Goal: Task Accomplishment & Management: Complete application form

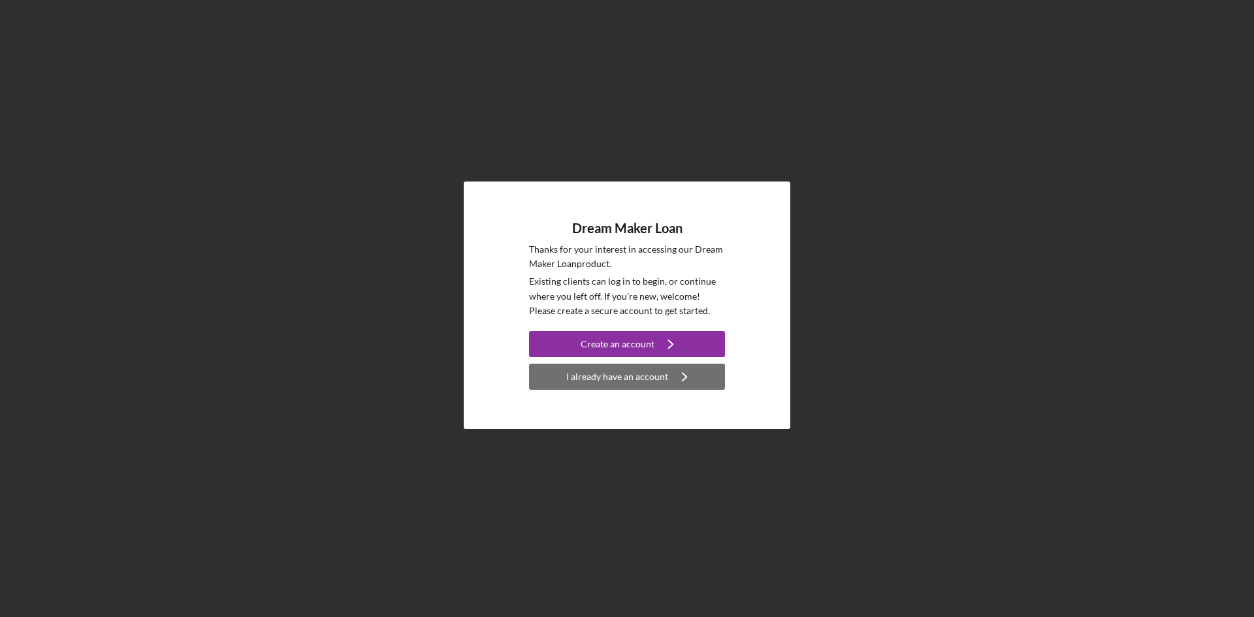
click at [616, 382] on div "I already have an account" at bounding box center [617, 377] width 102 height 26
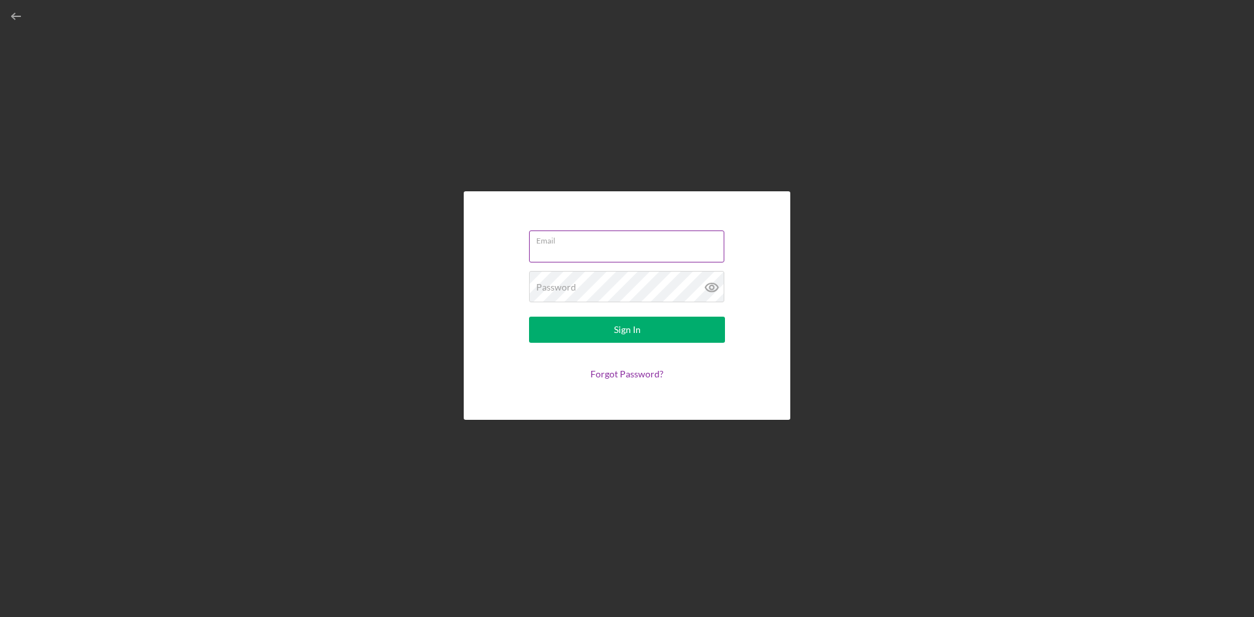
click at [586, 247] on input "Email" at bounding box center [626, 245] width 195 height 31
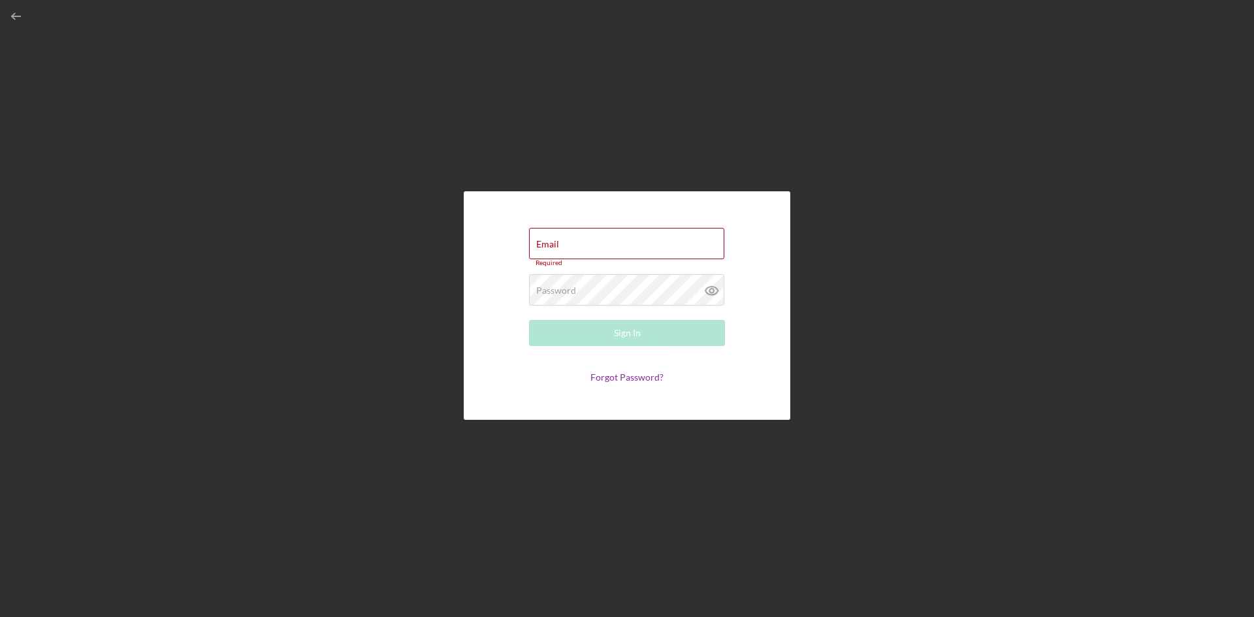
click at [961, 99] on div "Email Required Password Required Sign In Forgot Password?" at bounding box center [627, 305] width 1241 height 611
click at [551, 245] on label "Email" at bounding box center [547, 244] width 23 height 10
click at [551, 245] on input "Email" at bounding box center [626, 243] width 195 height 31
paste input "[URL][DOMAIN_NAME][DOMAIN_NAME]"
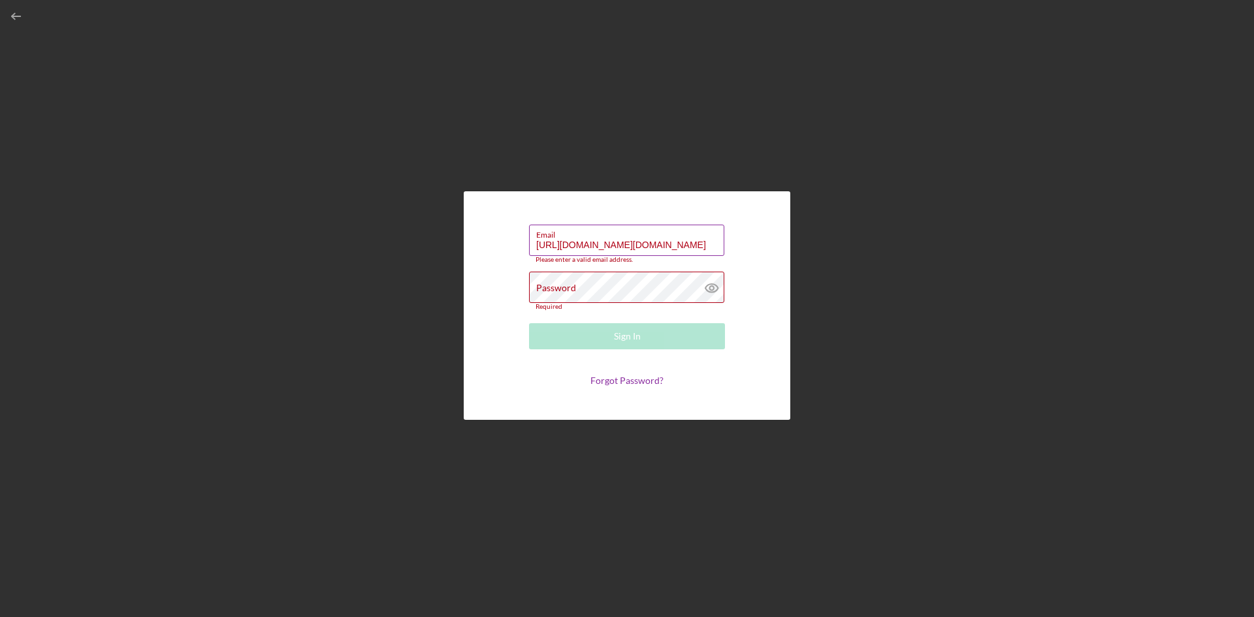
click at [575, 253] on input "[URL][DOMAIN_NAME][DOMAIN_NAME]" at bounding box center [626, 240] width 195 height 31
drag, startPoint x: 539, startPoint y: 246, endPoint x: 796, endPoint y: 247, distance: 256.6
click at [796, 247] on div "Email [URL][DOMAIN_NAME][DOMAIN_NAME] Please enter a valid email address. Passw…" at bounding box center [627, 305] width 1241 height 611
type input "h"
click at [576, 242] on input "Email" at bounding box center [626, 240] width 195 height 31
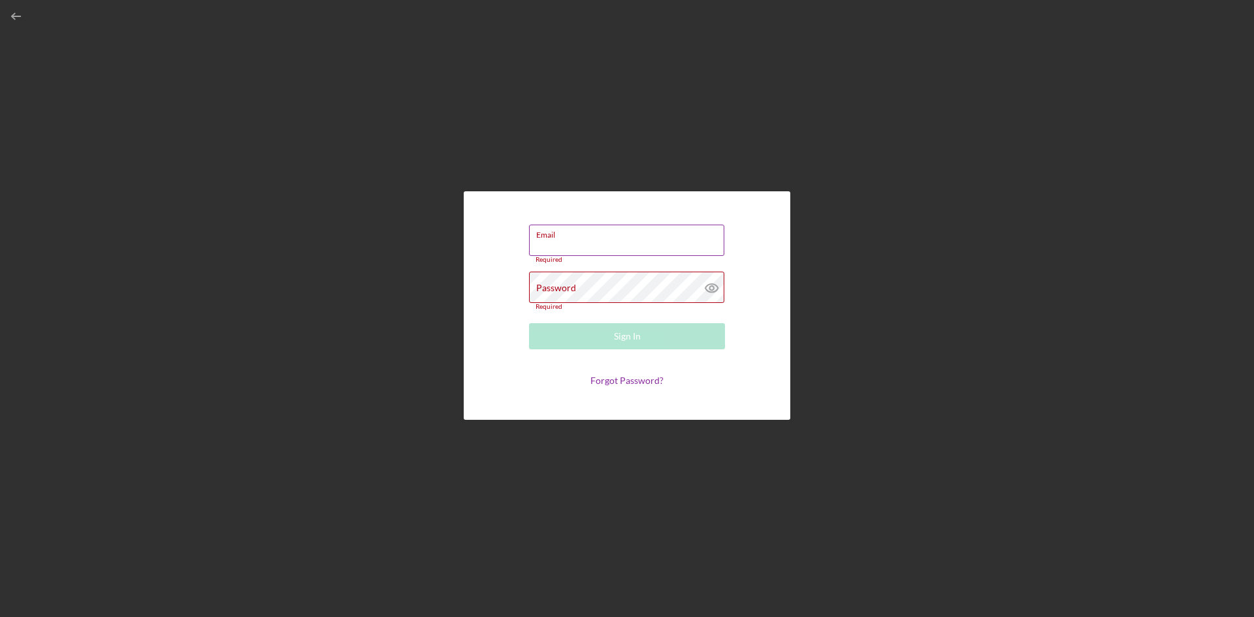
paste input "[URL][DOMAIN_NAME][DOMAIN_NAME]"
type input "[URL][DOMAIN_NAME][DOMAIN_NAME]"
drag, startPoint x: 533, startPoint y: 247, endPoint x: 737, endPoint y: 250, distance: 203.1
click at [737, 250] on form "Email [URL][DOMAIN_NAME][DOMAIN_NAME] Please enter a valid email address. Passw…" at bounding box center [626, 305] width 261 height 163
click at [547, 247] on input "Email" at bounding box center [626, 240] width 195 height 31
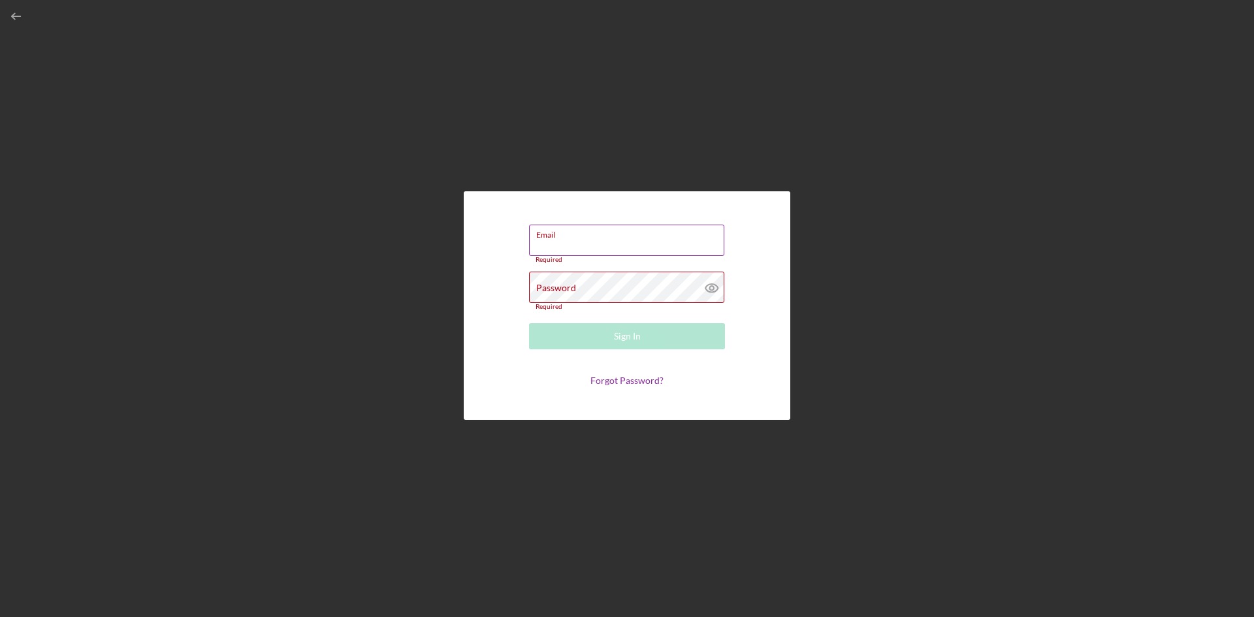
paste input "[URL][DOMAIN_NAME][DOMAIN_NAME]"
type input "[URL][DOMAIN_NAME][DOMAIN_NAME]"
drag, startPoint x: 535, startPoint y: 244, endPoint x: 755, endPoint y: 247, distance: 219.4
click at [755, 247] on form "Email [URL][DOMAIN_NAME][DOMAIN_NAME] Please enter a valid email address. Passw…" at bounding box center [626, 305] width 261 height 163
type input "[EMAIL_ADDRESS][DOMAIN_NAME]"
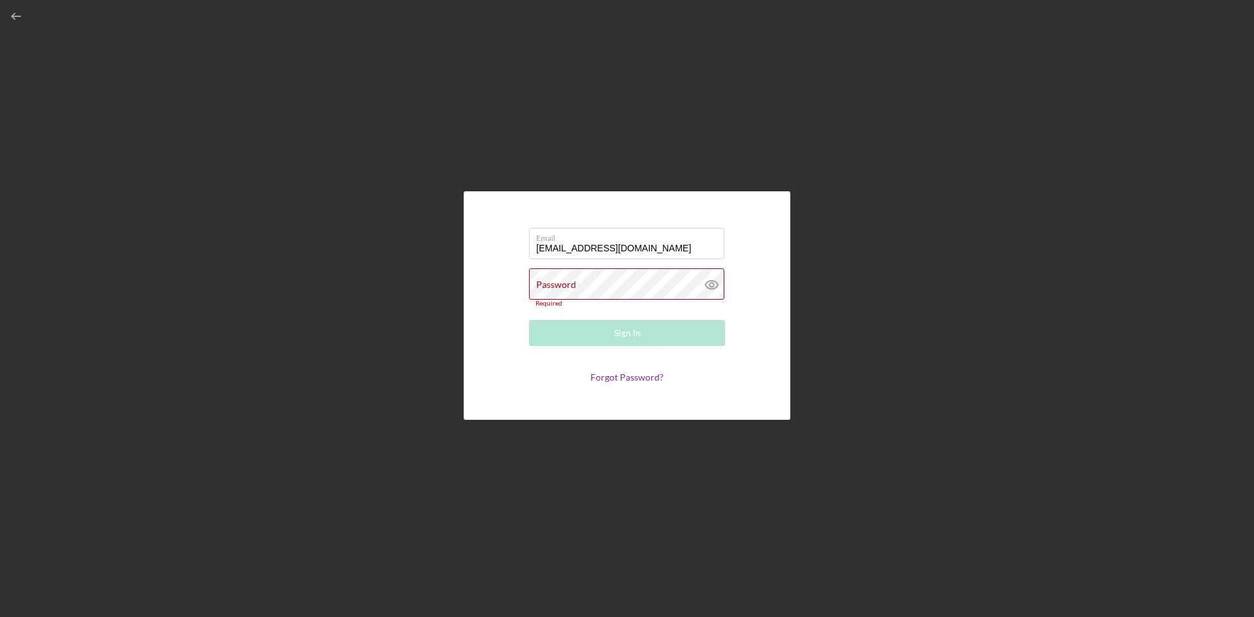
click at [867, 157] on div "Email [EMAIL_ADDRESS][DOMAIN_NAME] Password Required Sign In Forgot Password?" at bounding box center [627, 305] width 1241 height 611
click at [555, 276] on div "Password Required" at bounding box center [627, 287] width 196 height 39
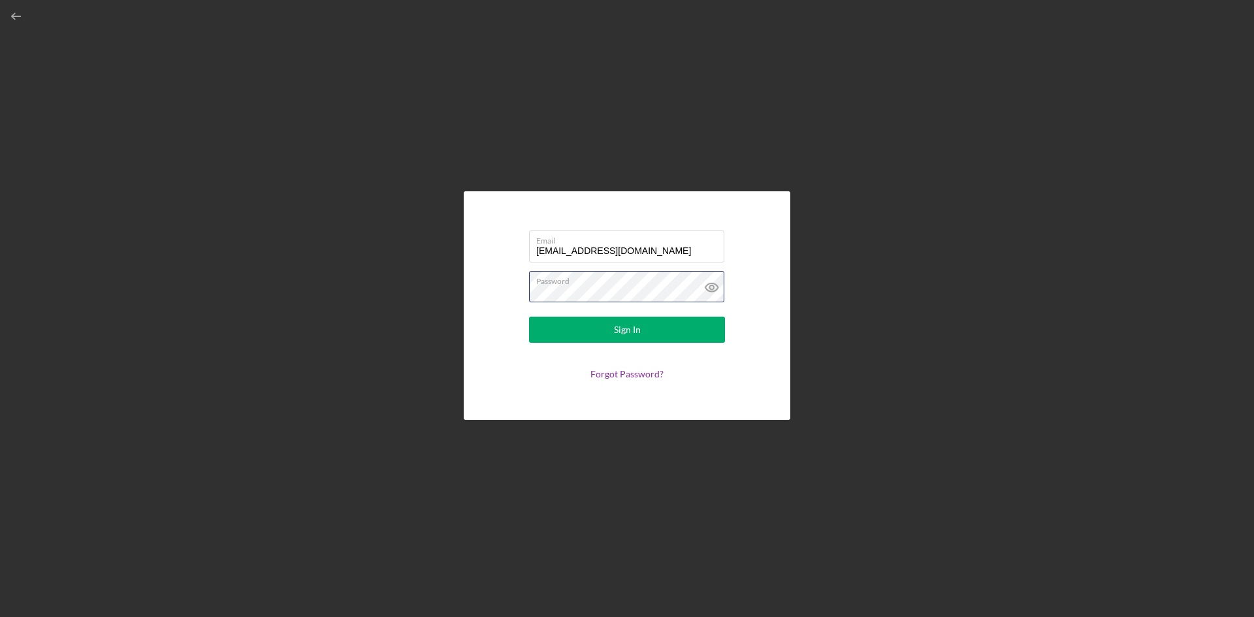
click at [437, 280] on div "Email [EMAIL_ADDRESS][DOMAIN_NAME] Password Sign In Forgot Password?" at bounding box center [627, 305] width 1241 height 611
click at [713, 288] on icon at bounding box center [711, 287] width 33 height 33
click at [632, 326] on div "Sign In" at bounding box center [627, 330] width 27 height 26
